Goal: Information Seeking & Learning: Check status

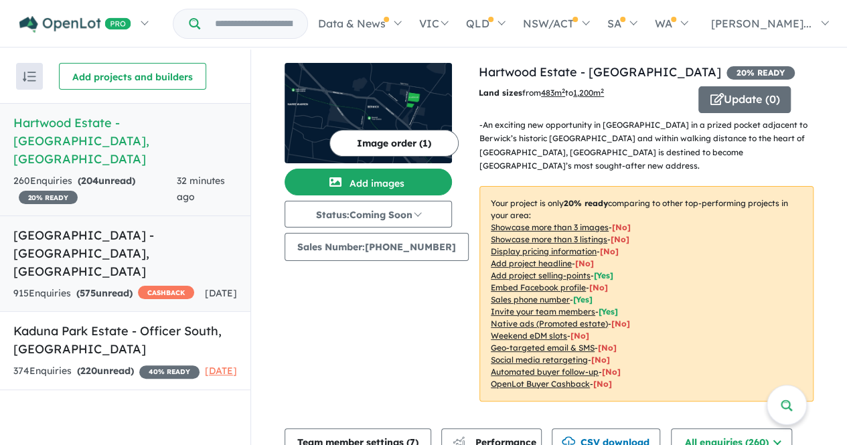
click at [141, 286] on div "915 Enquir ies ( 575 unread) CASHBACK" at bounding box center [103, 294] width 181 height 16
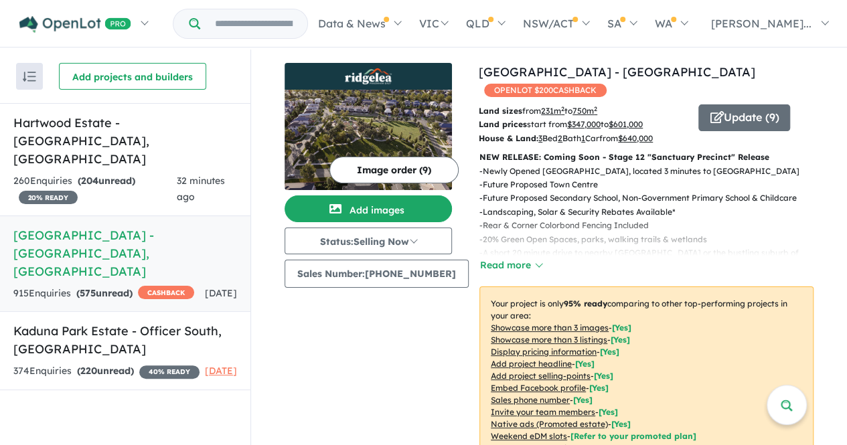
drag, startPoint x: 847, startPoint y: 68, endPoint x: 848, endPoint y: 78, distance: 10.1
click at [847, 78] on html "Skip to main content Homepage My Dashboard (3) Buyer Demand Index Suburb/Counci…" at bounding box center [423, 222] width 847 height 445
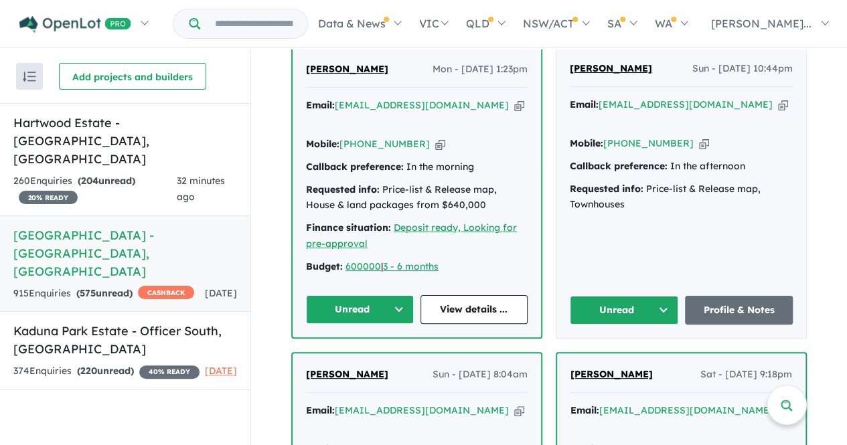
scroll to position [580, 0]
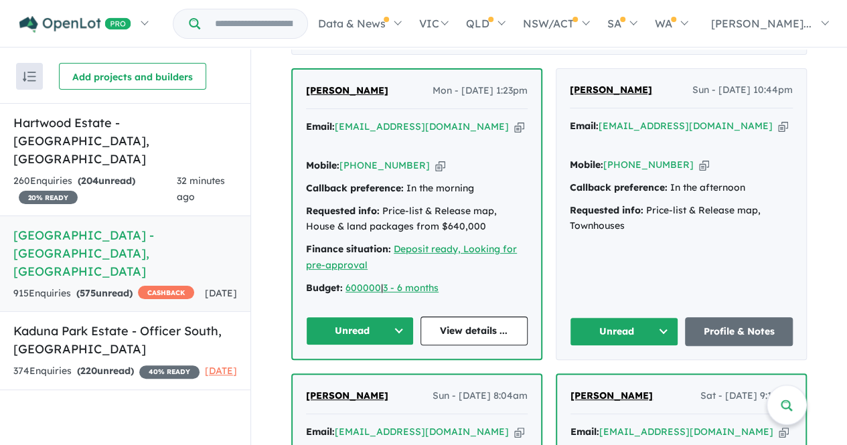
click at [598, 318] on button "Unread" at bounding box center [624, 332] width 109 height 29
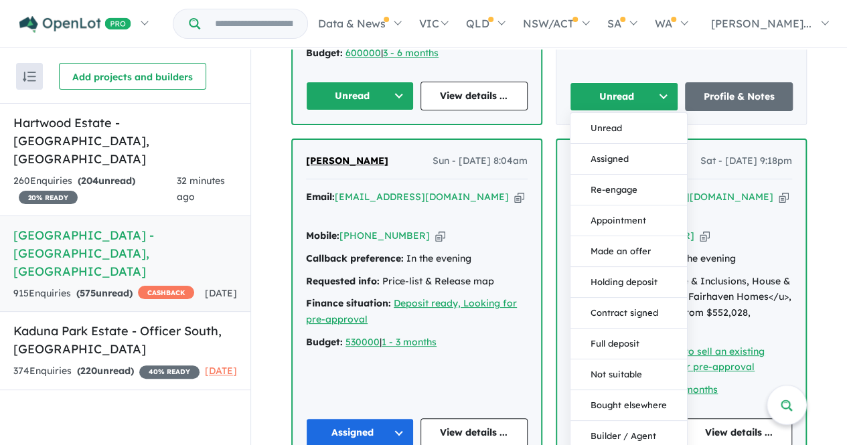
scroll to position [829, 0]
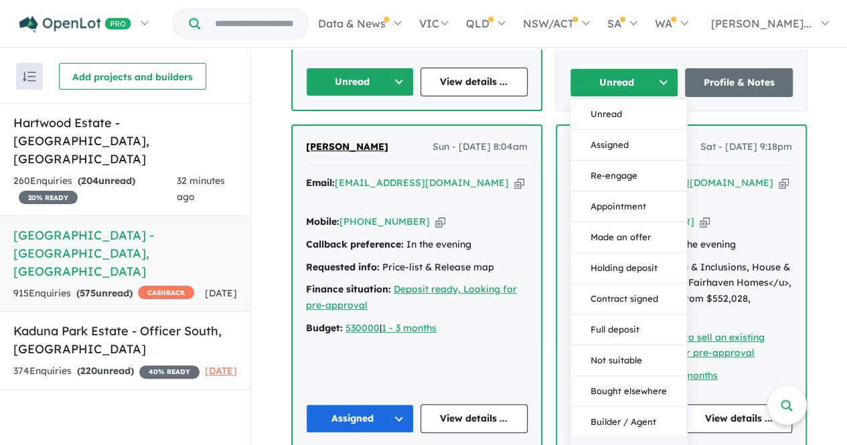
click at [611, 437] on button "Duplicate" at bounding box center [629, 452] width 117 height 31
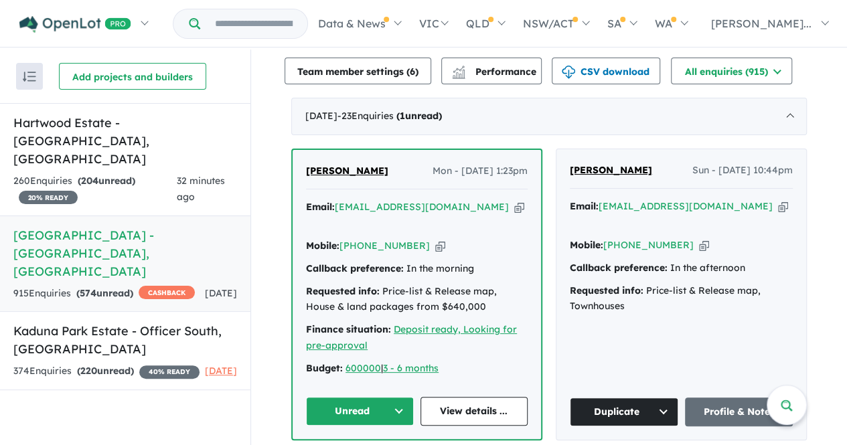
scroll to position [506, 0]
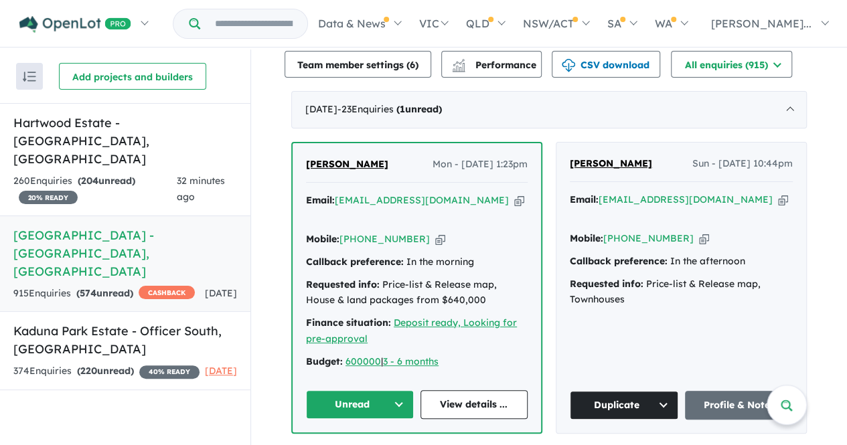
click at [380, 391] on button "Unread" at bounding box center [360, 405] width 108 height 29
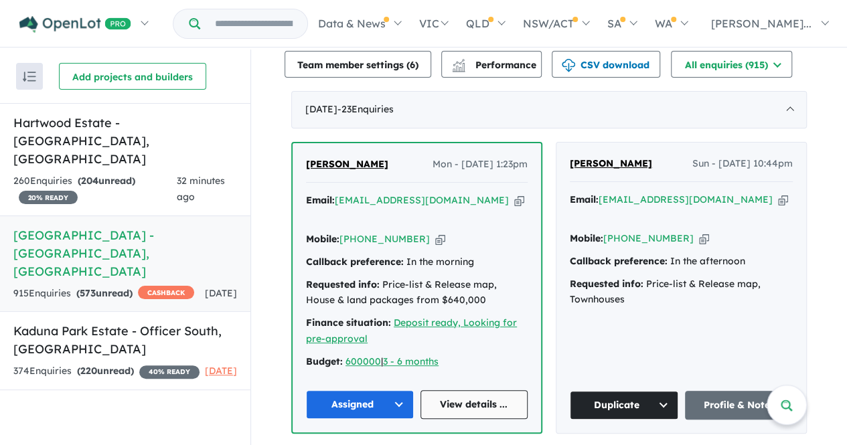
click at [453, 391] on link "View details ..." at bounding box center [475, 405] width 108 height 29
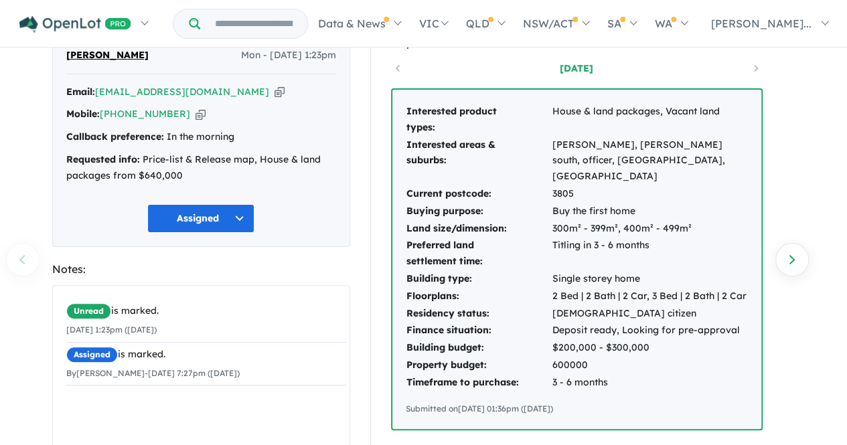
scroll to position [54, 0]
